Goal: Information Seeking & Learning: Learn about a topic

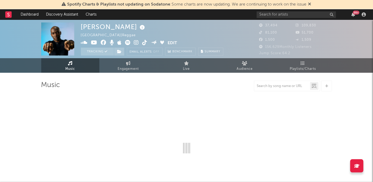
select select "6m"
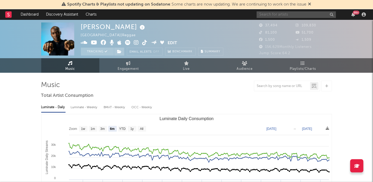
click at [275, 13] on input "text" at bounding box center [296, 14] width 79 height 7
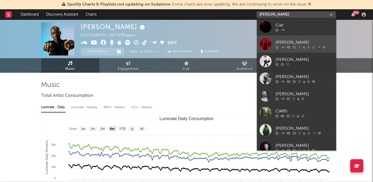
type input "[PERSON_NAME]"
click at [276, 42] on div "[PERSON_NAME]" at bounding box center [304, 42] width 58 height 6
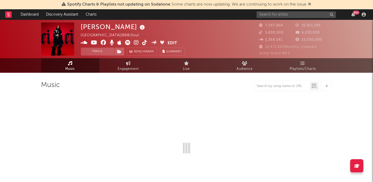
select select "6m"
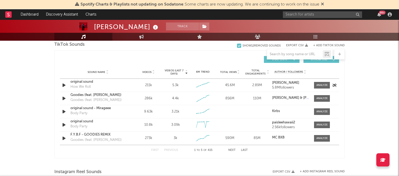
scroll to position [368, 0]
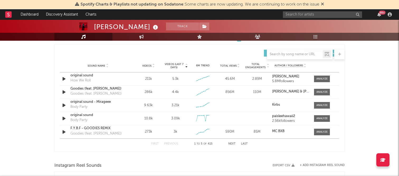
click at [175, 67] on span "Videos (last 7 days)" at bounding box center [174, 66] width 21 height 6
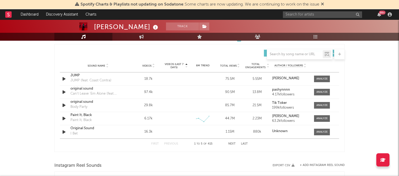
click at [175, 67] on span "Videos (last 7 days)" at bounding box center [174, 66] width 21 height 6
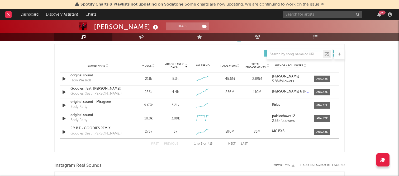
click at [230, 144] on button "Next" at bounding box center [232, 143] width 7 height 3
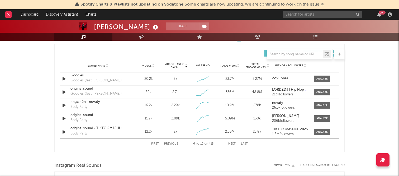
click at [230, 144] on button "Next" at bounding box center [232, 143] width 7 height 3
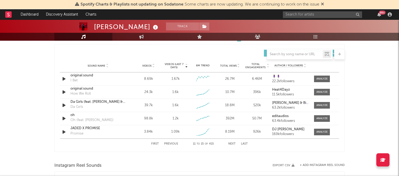
click at [231, 144] on button "Next" at bounding box center [232, 143] width 7 height 3
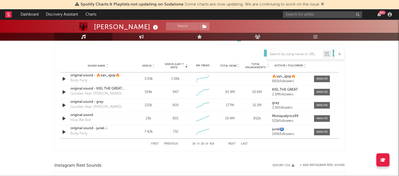
click at [231, 145] on button "Next" at bounding box center [232, 143] width 7 height 3
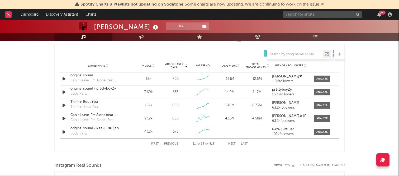
click at [231, 144] on button "Next" at bounding box center [232, 143] width 7 height 3
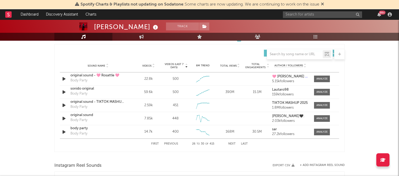
click at [231, 144] on button "Next" at bounding box center [232, 143] width 7 height 3
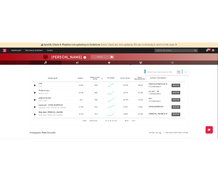
scroll to position [382, 0]
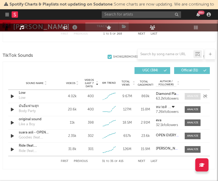
click at [190, 96] on div at bounding box center [192, 96] width 11 height 4
